Goal: Information Seeking & Learning: Check status

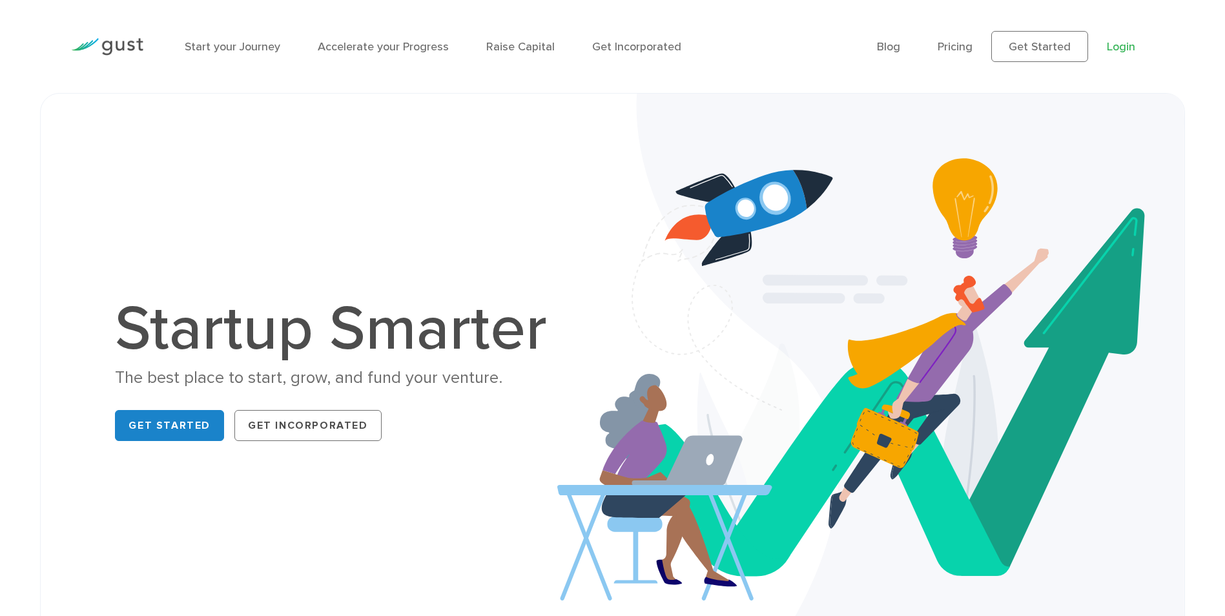
click at [1117, 47] on link "Login" at bounding box center [1121, 47] width 28 height 14
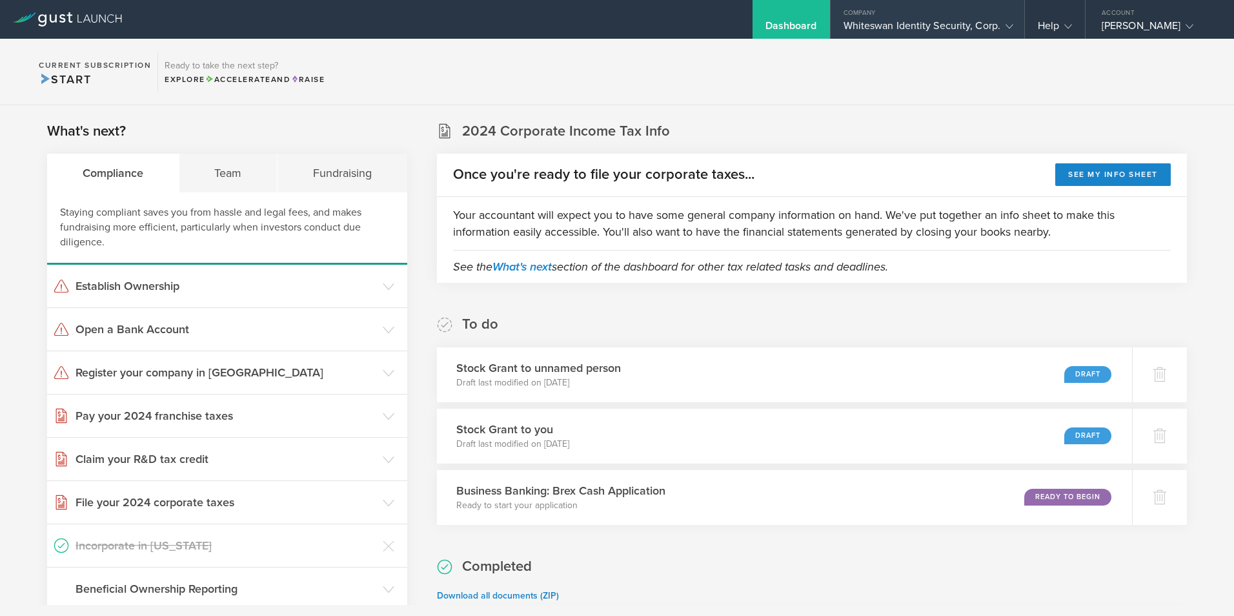
click at [884, 21] on div "Whiteswan Identity Security, Corp." at bounding box center [928, 28] width 168 height 19
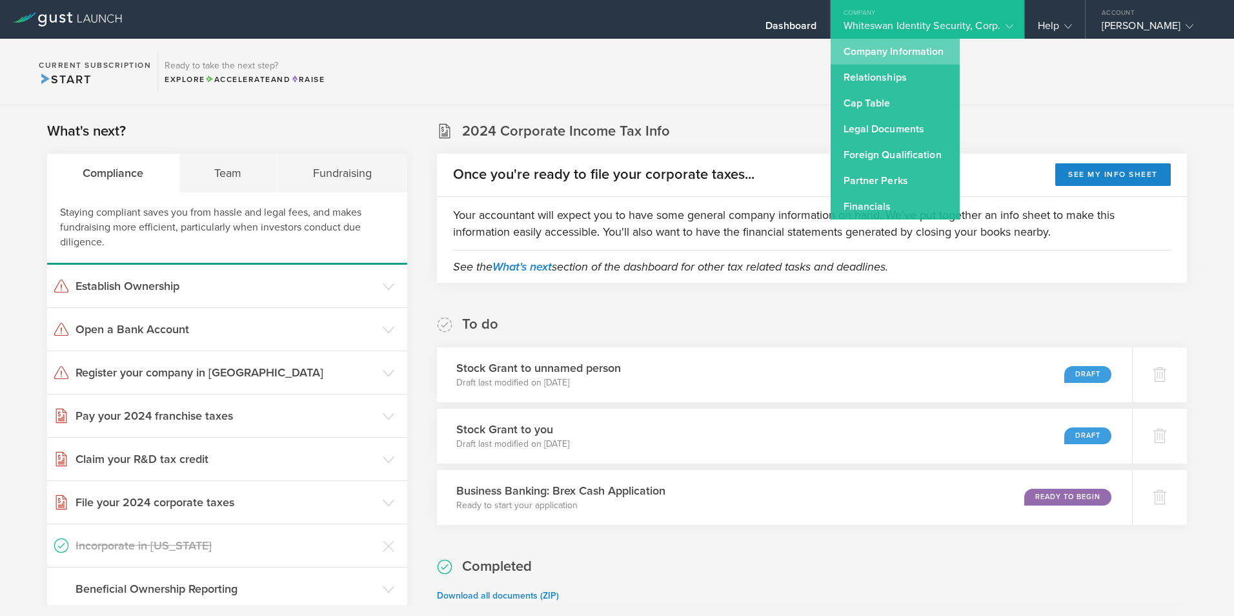
click at [870, 50] on link "Company Information" at bounding box center [895, 52] width 129 height 26
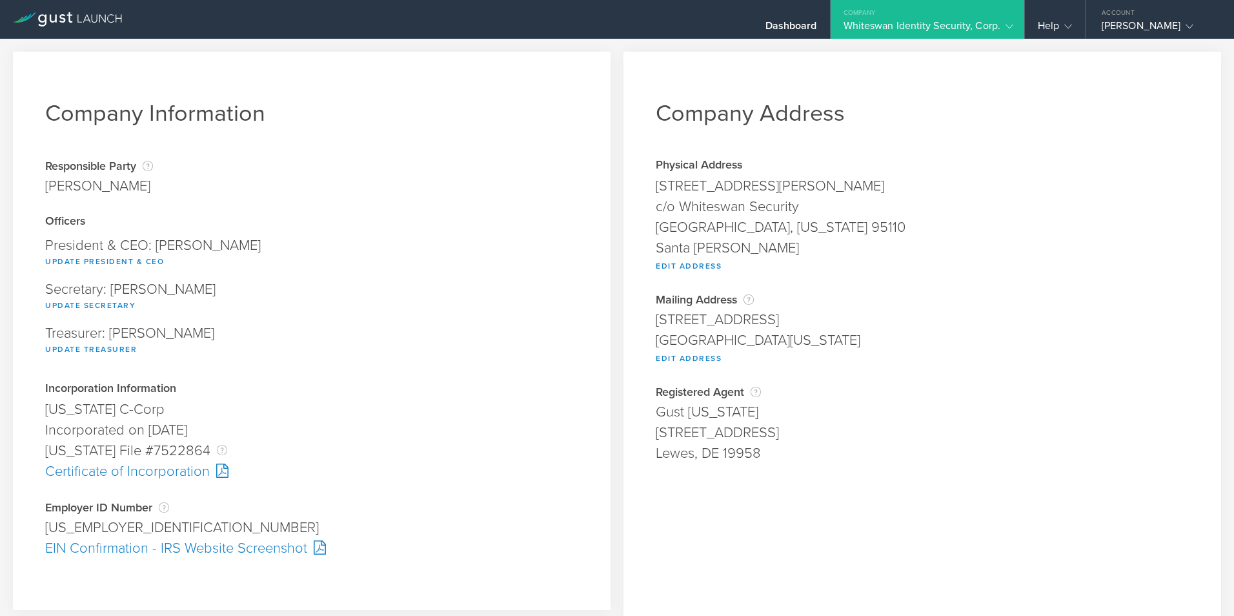
click at [102, 521] on div "93-1981482" at bounding box center [311, 527] width 533 height 21
copy div "93-1981482 Pending"
